Goal: Information Seeking & Learning: Learn about a topic

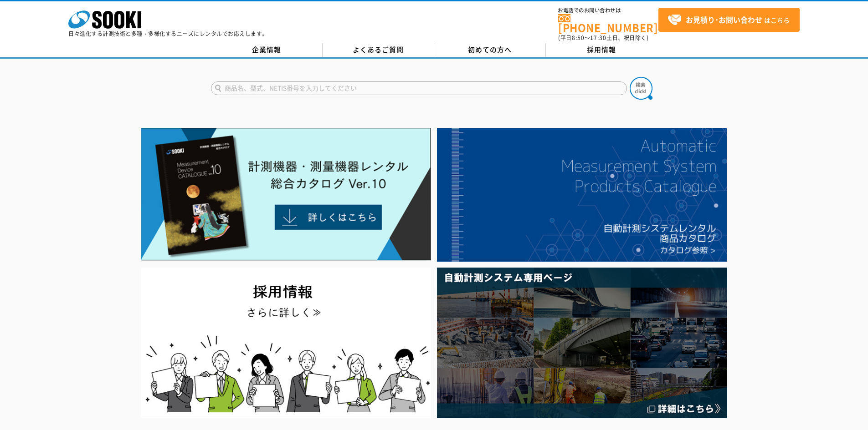
click at [365, 82] on input "text" at bounding box center [419, 89] width 416 height 14
type input "S-215K"
click at [629, 77] on button at bounding box center [640, 88] width 23 height 23
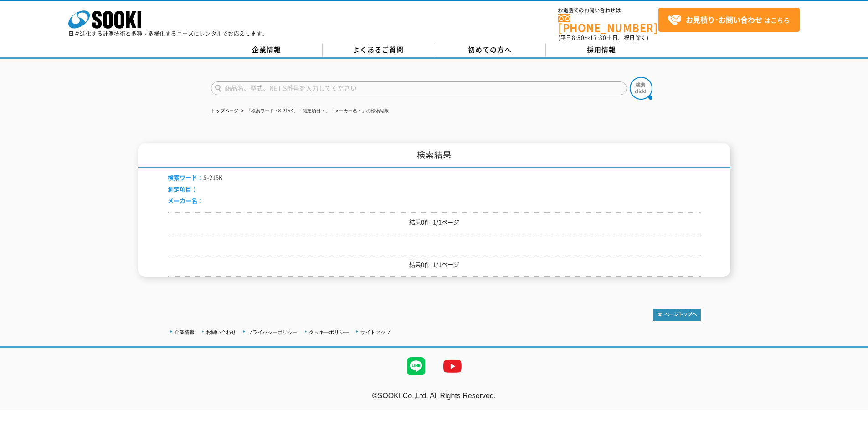
click at [320, 82] on input "text" at bounding box center [419, 89] width 416 height 14
type input "スエーデン"
click at [636, 85] on img at bounding box center [640, 88] width 23 height 23
click at [641, 79] on img at bounding box center [640, 88] width 23 height 23
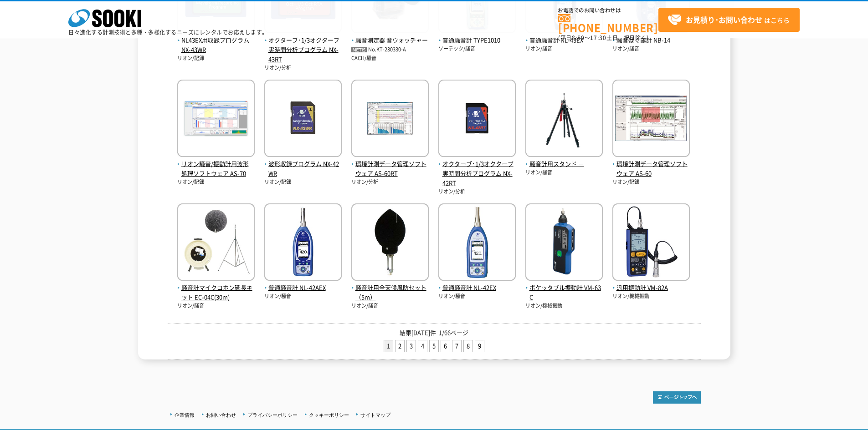
scroll to position [330, 0]
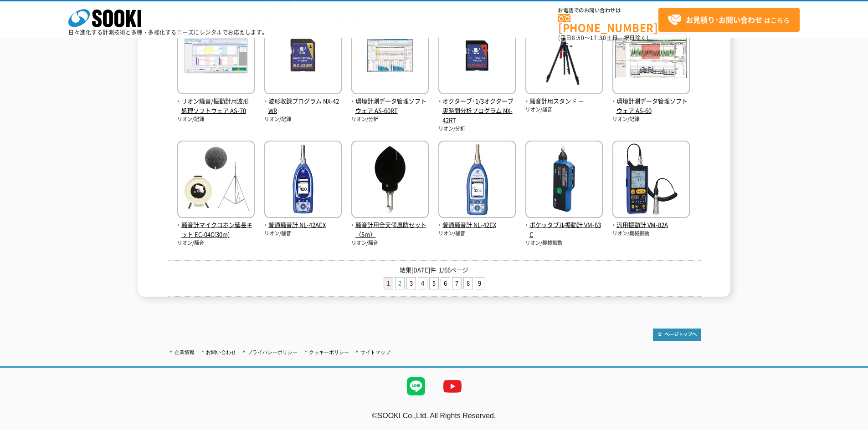
click at [400, 283] on link "2" at bounding box center [399, 283] width 9 height 11
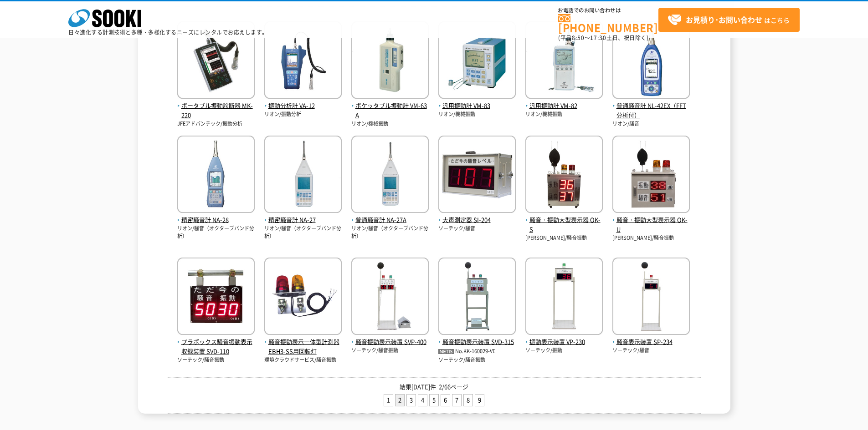
scroll to position [304, 0]
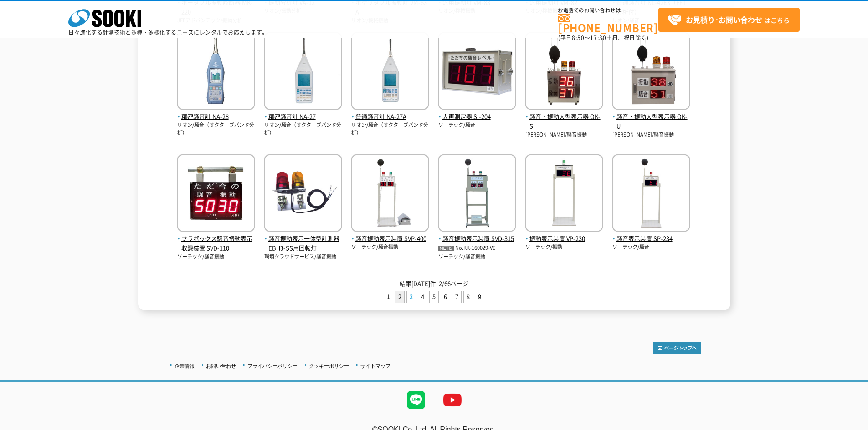
click at [411, 298] on link "3" at bounding box center [411, 297] width 9 height 11
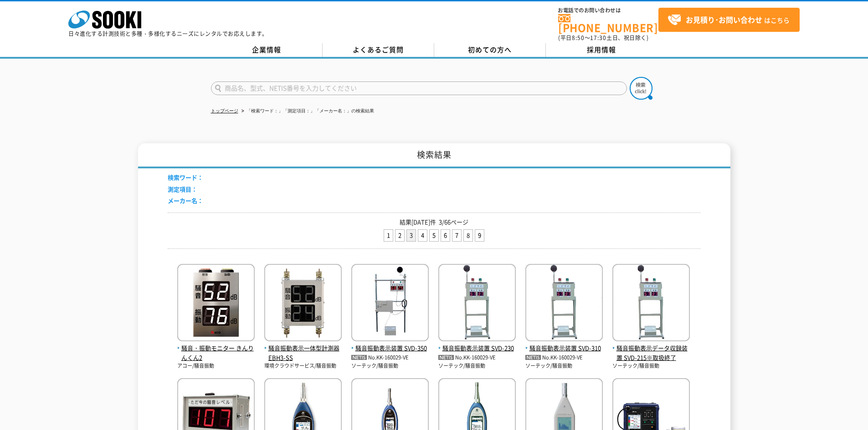
click at [293, 84] on input "text" at bounding box center [419, 89] width 416 height 14
type input "Ｓ"
click at [644, 82] on img at bounding box center [640, 88] width 23 height 23
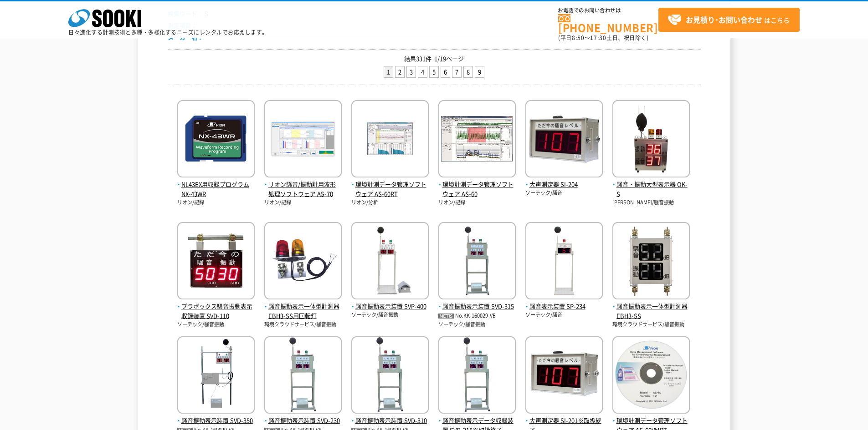
scroll to position [243, 0]
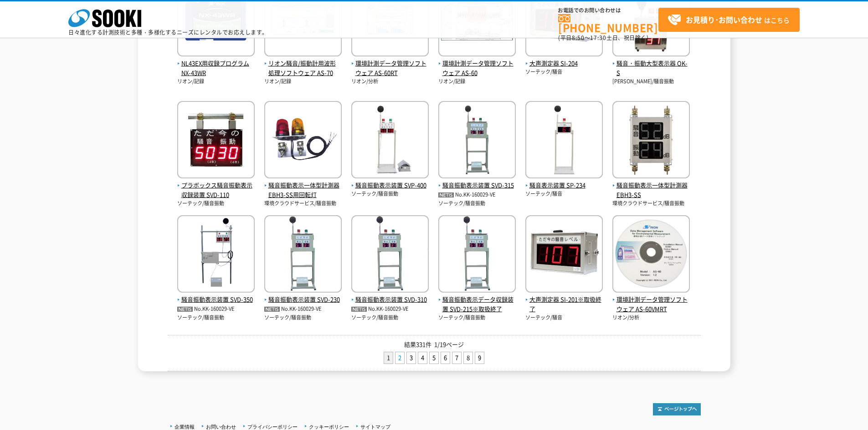
click at [401, 361] on link "2" at bounding box center [399, 358] width 9 height 11
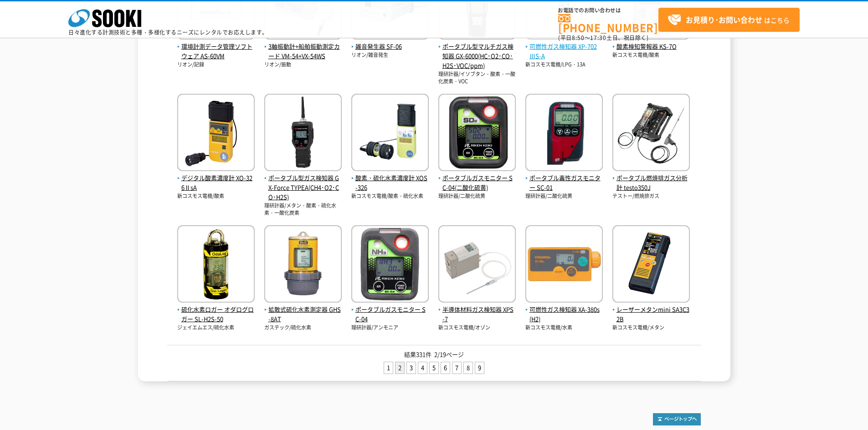
scroll to position [273, 0]
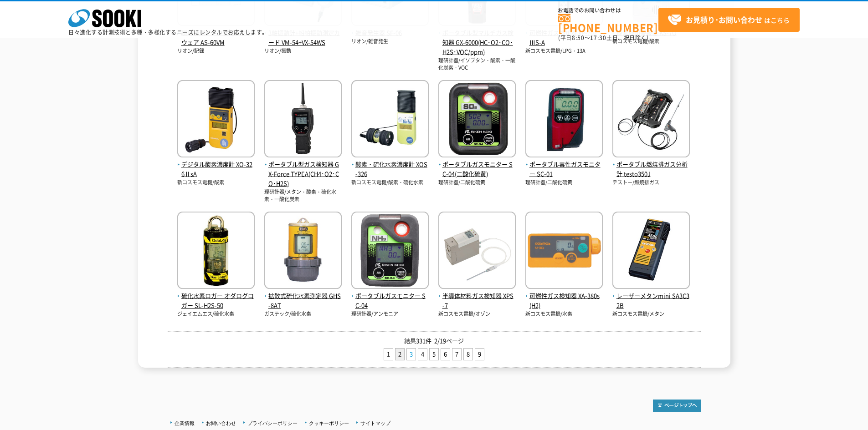
click at [413, 357] on link "3" at bounding box center [411, 354] width 9 height 11
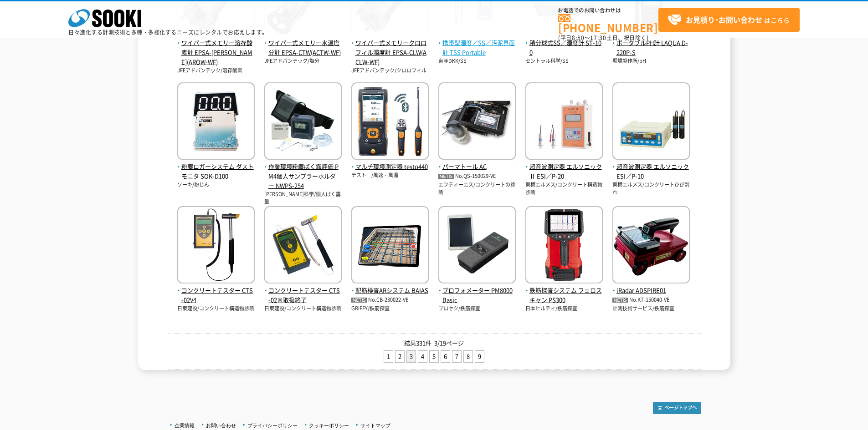
scroll to position [334, 0]
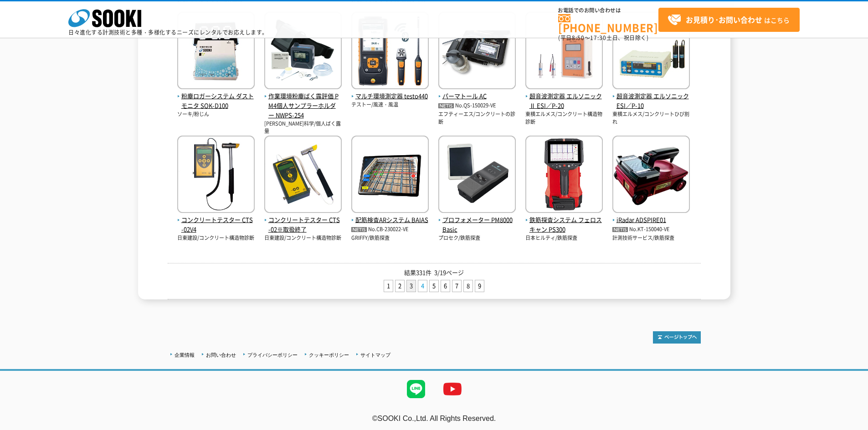
click at [423, 288] on link "4" at bounding box center [422, 286] width 9 height 11
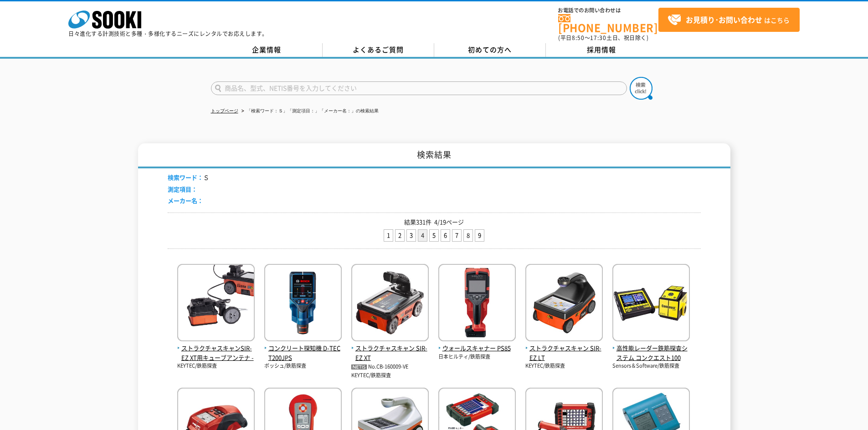
click at [252, 82] on input "text" at bounding box center [419, 89] width 416 height 14
type input "Ｓ215"
click at [629, 77] on button at bounding box center [640, 88] width 23 height 23
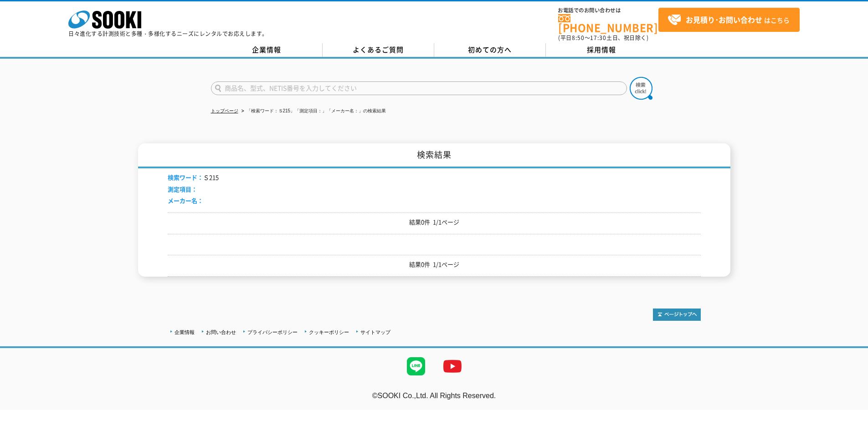
click at [294, 82] on input "text" at bounding box center [419, 89] width 416 height 14
type input "商品名、型式、NETIS番号を入力してください"
click at [261, 82] on input "text" at bounding box center [419, 89] width 416 height 14
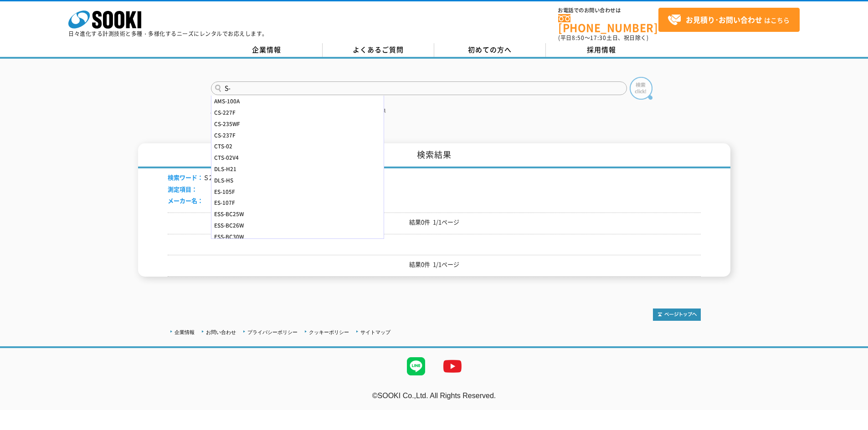
type input "S-"
click at [639, 82] on img at bounding box center [640, 88] width 23 height 23
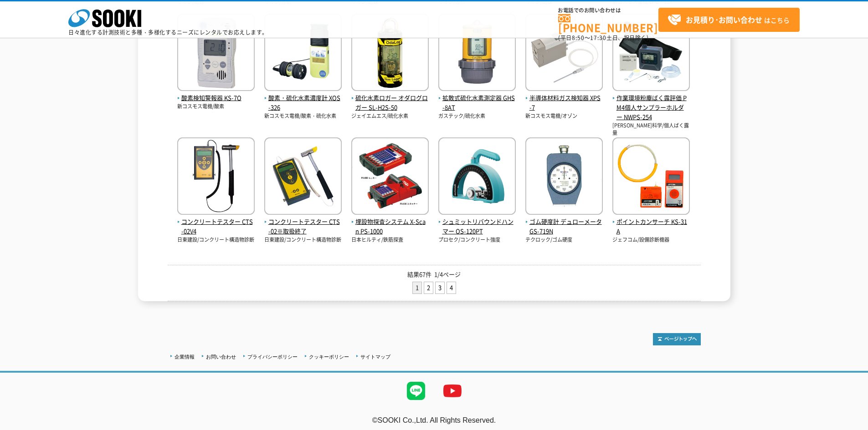
scroll to position [328, 0]
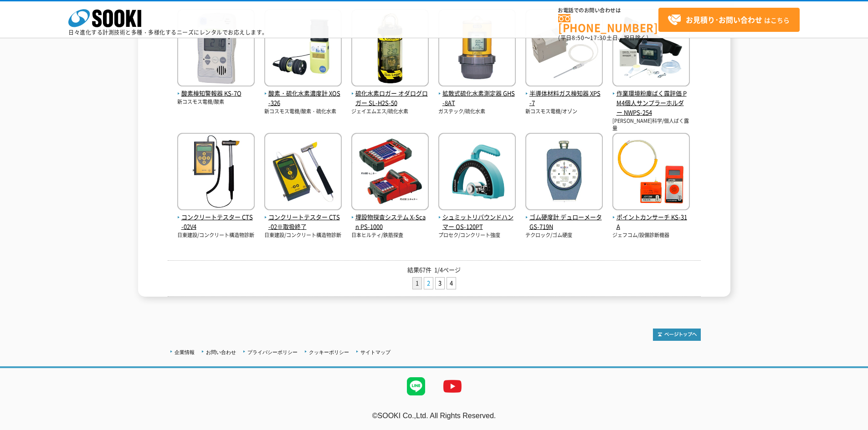
click at [428, 286] on link "2" at bounding box center [428, 283] width 9 height 11
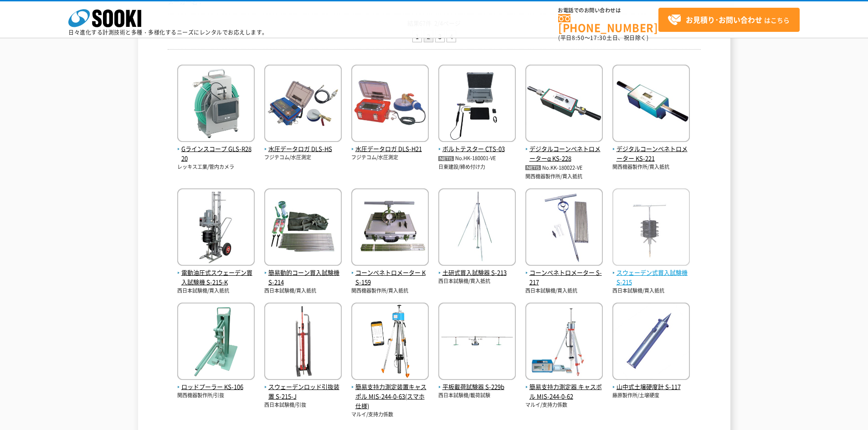
scroll to position [182, 0]
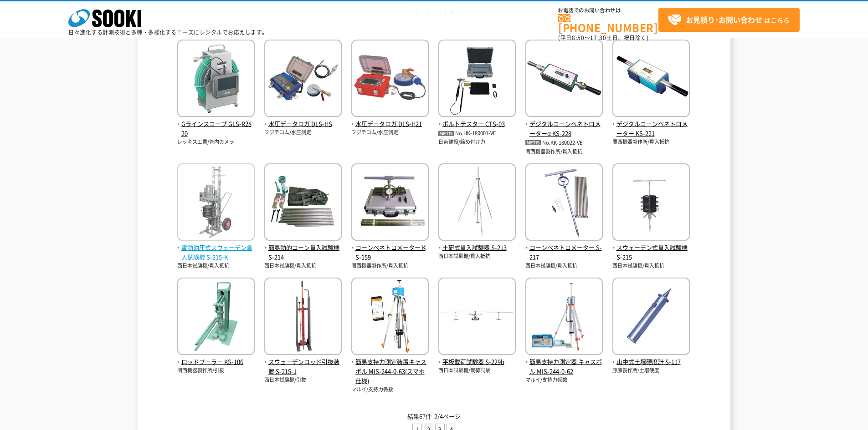
click at [233, 249] on span "電動油圧式スウェーデン貫入試験機 S-215-K" at bounding box center [215, 252] width 77 height 19
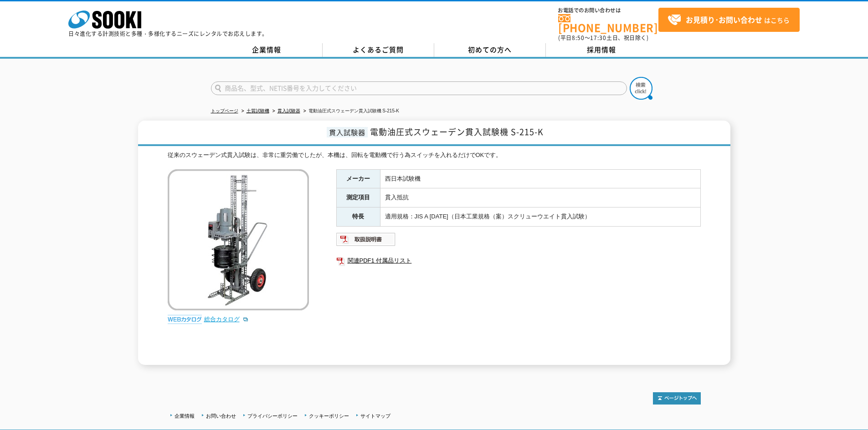
click at [230, 316] on link "総合カタログ" at bounding box center [226, 319] width 45 height 7
